Goal: Transaction & Acquisition: Purchase product/service

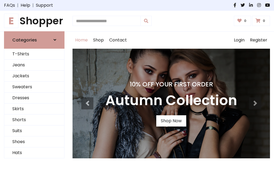
click at [137, 88] on h4 "10% Off Your First Order" at bounding box center [171, 83] width 132 height 7
click at [171, 121] on link "Shop Now" at bounding box center [171, 120] width 30 height 11
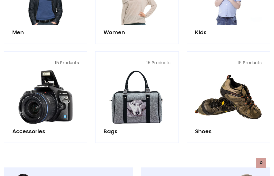
scroll to position [533, 0]
